Goal: Use online tool/utility: Utilize a website feature to perform a specific function

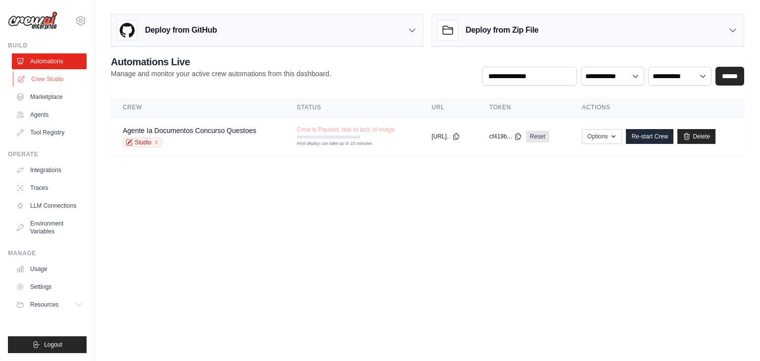
click at [35, 84] on link "Crew Studio" at bounding box center [50, 79] width 75 height 16
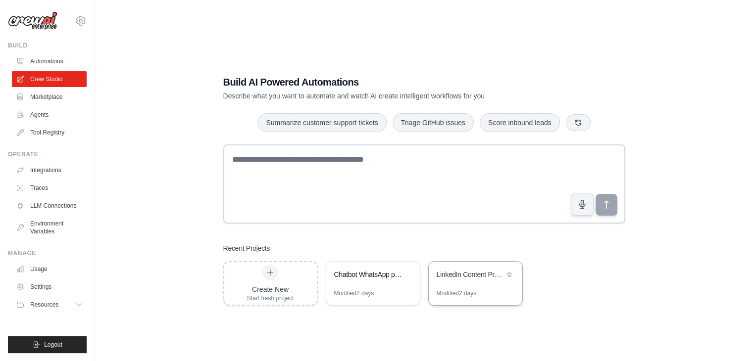
click at [459, 282] on div "LinkedIn Content Production Pipeline" at bounding box center [476, 276] width 94 height 28
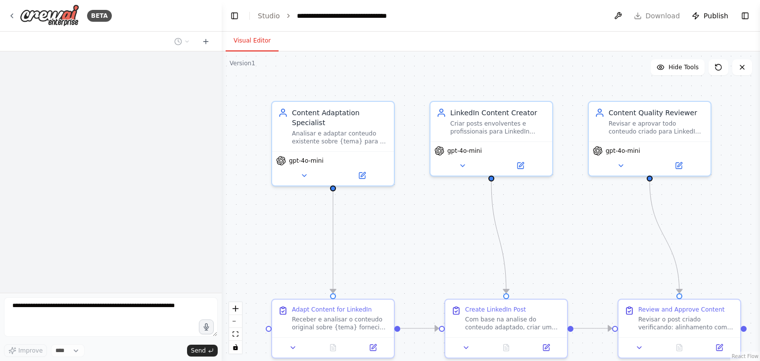
select select "****"
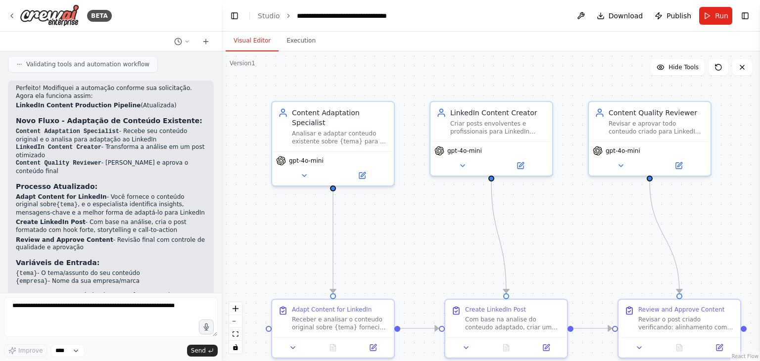
scroll to position [1648, 0]
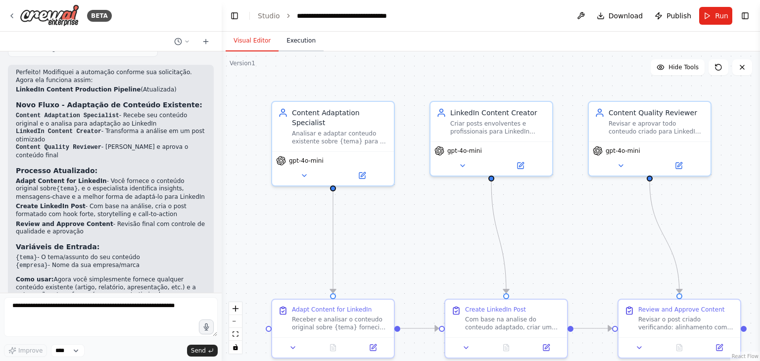
click at [280, 46] on button "Execution" at bounding box center [301, 41] width 45 height 21
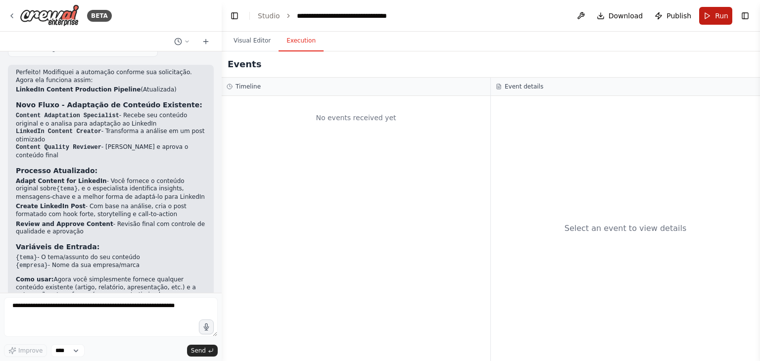
click at [700, 22] on button "Run" at bounding box center [715, 16] width 33 height 18
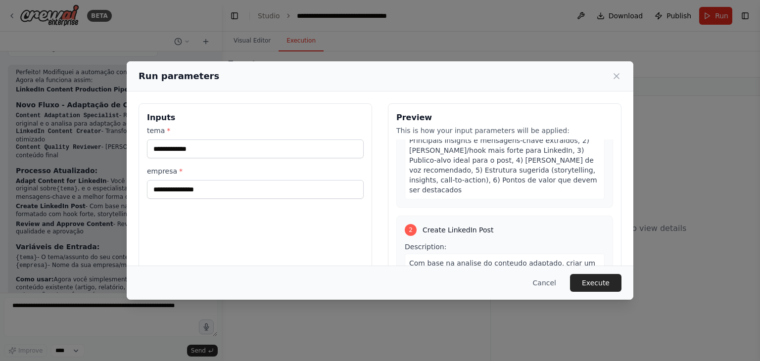
scroll to position [163, 0]
